Goal: Task Accomplishment & Management: Use online tool/utility

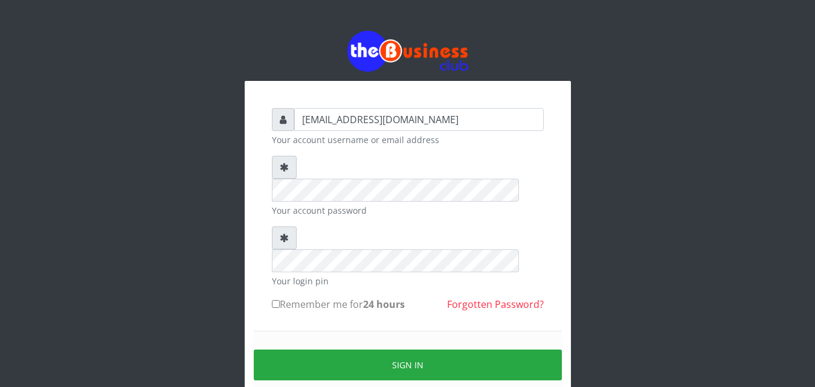
type input "[EMAIL_ADDRESS][DOMAIN_NAME]"
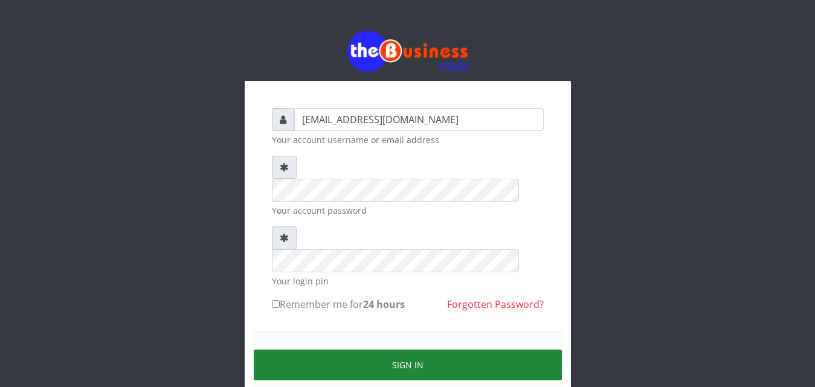
click at [399, 350] on button "Sign in" at bounding box center [408, 365] width 308 height 31
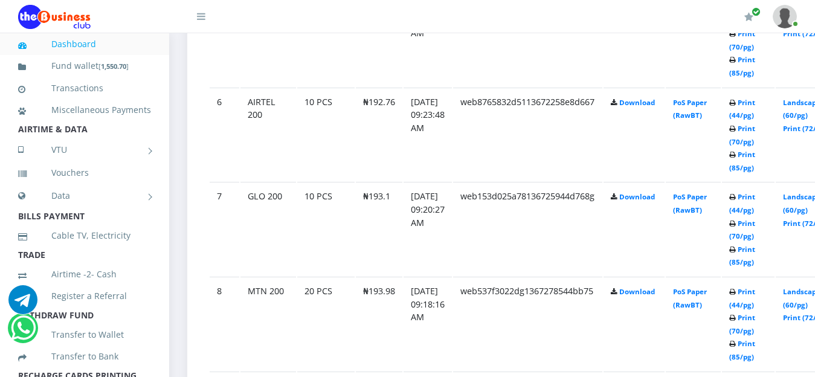
scroll to position [1138, 0]
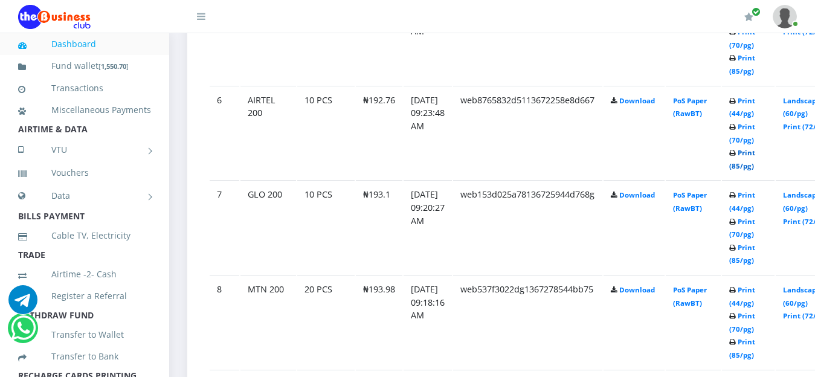
click at [755, 155] on link "Print (85/pg)" at bounding box center [742, 159] width 26 height 22
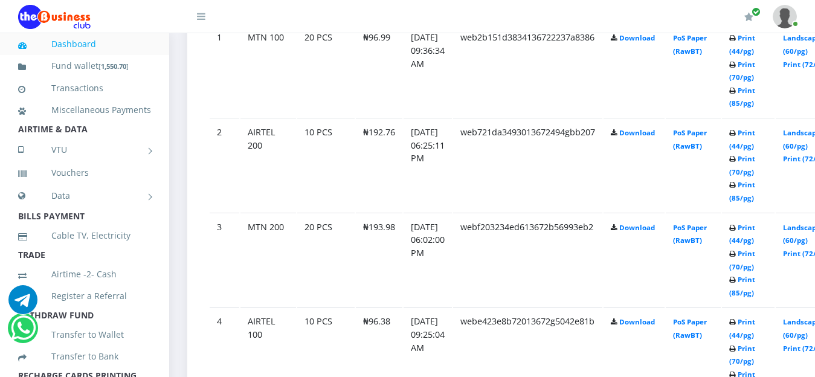
scroll to position [747, 0]
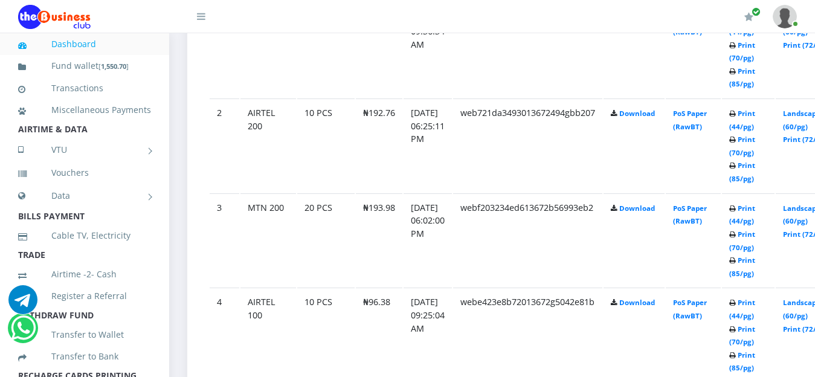
click at [84, 45] on link "Dashboard" at bounding box center [84, 44] width 133 height 28
